Goal: Check status: Check status

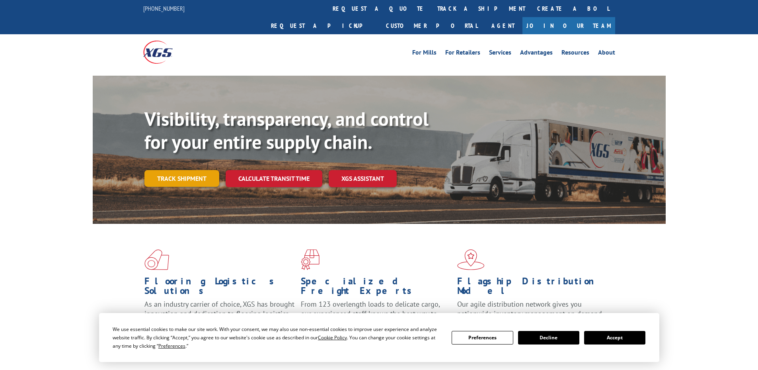
click at [191, 170] on link "Track shipment" at bounding box center [181, 178] width 75 height 17
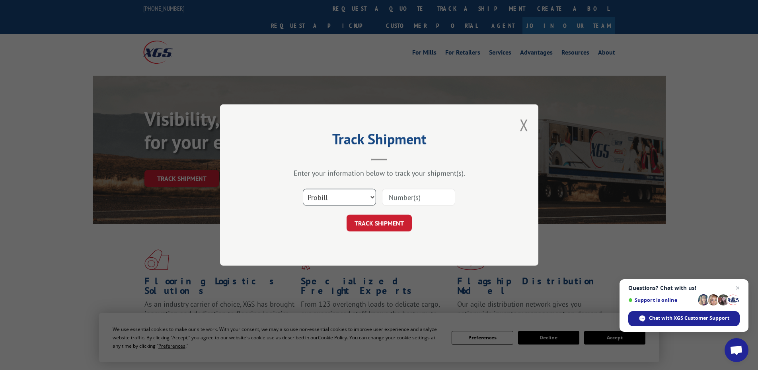
click at [368, 197] on select "Select category... Probill BOL PO" at bounding box center [339, 197] width 73 height 17
select select "po"
click at [303, 189] on select "Select category... Probill BOL PO" at bounding box center [339, 197] width 73 height 17
click at [416, 195] on input at bounding box center [418, 197] width 73 height 17
paste input "62530907"
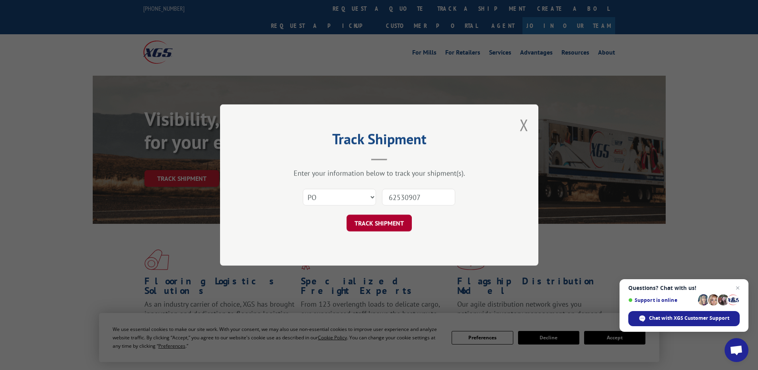
type input "62530907"
click at [383, 222] on button "TRACK SHIPMENT" at bounding box center [379, 223] width 65 height 17
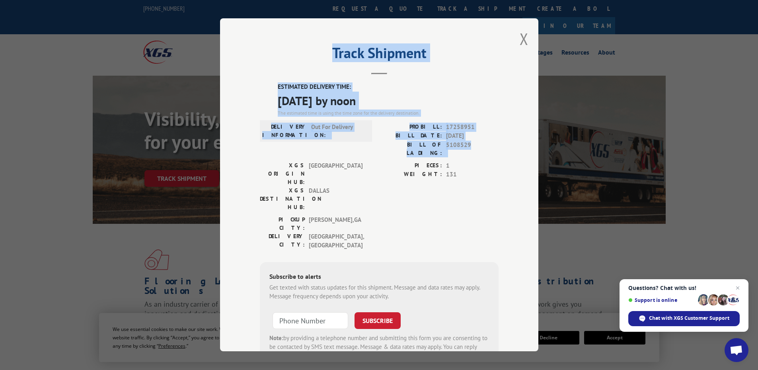
drag, startPoint x: 330, startPoint y: 50, endPoint x: 495, endPoint y: 146, distance: 191.2
click at [495, 146] on div "Track Shipment ESTIMATED DELIVERY TIME: [DATE] by noon The estimated time is us…" at bounding box center [379, 184] width 318 height 333
copy div "Track Shipment ESTIMATED DELIVERY TIME: [DATE] by noon The estimated time is us…"
